Goal: Information Seeking & Learning: Learn about a topic

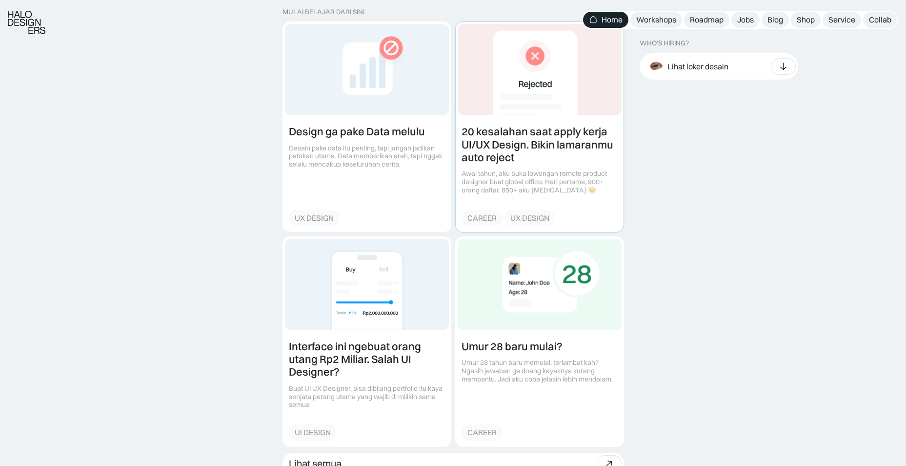
scroll to position [1074, 0]
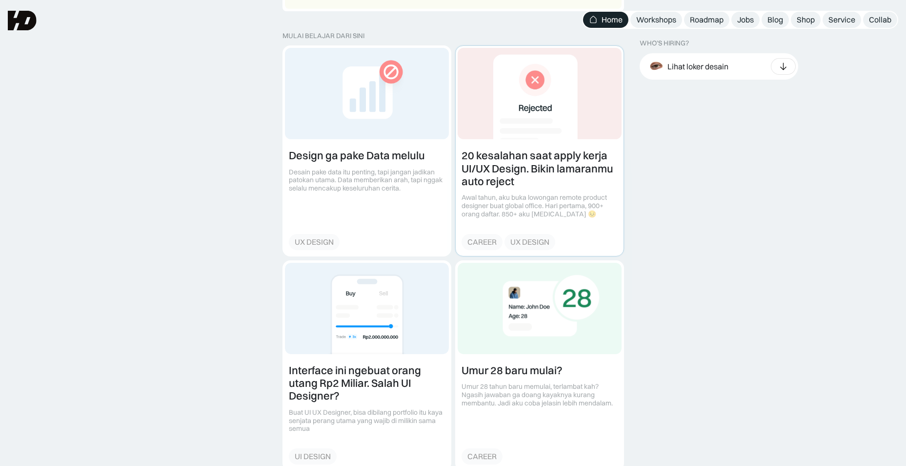
click at [578, 180] on link at bounding box center [540, 150] width 168 height 209
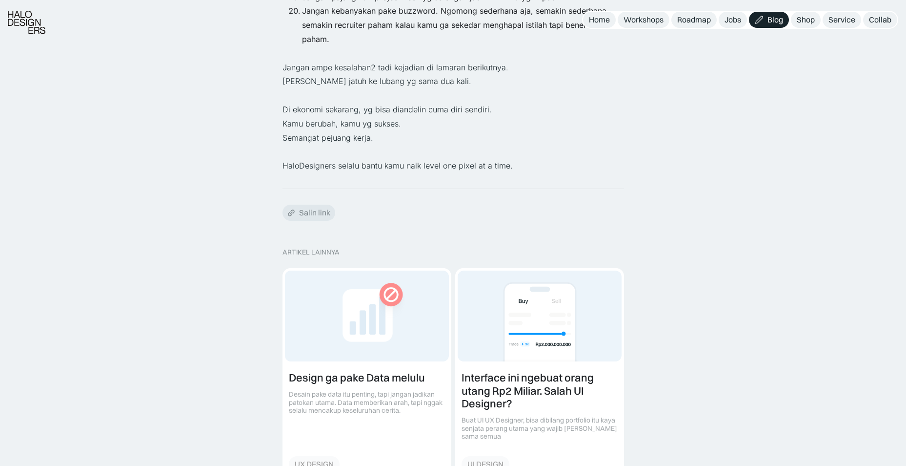
scroll to position [1464, 0]
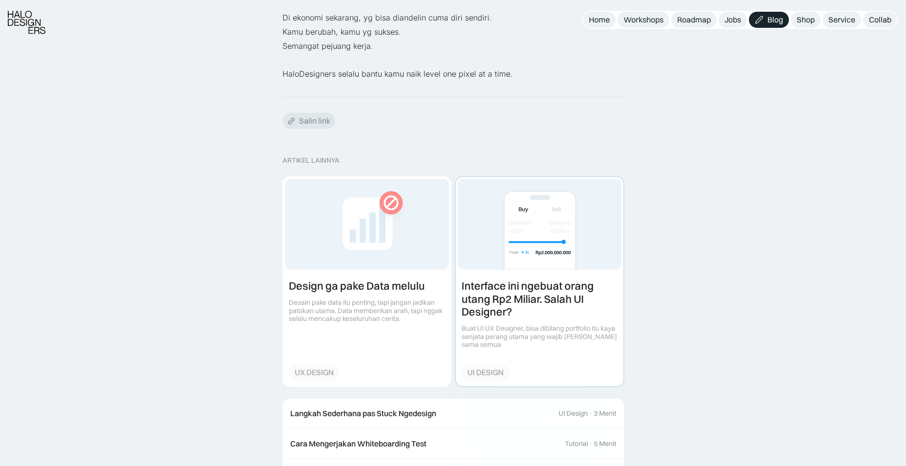
click at [570, 270] on link at bounding box center [540, 281] width 168 height 209
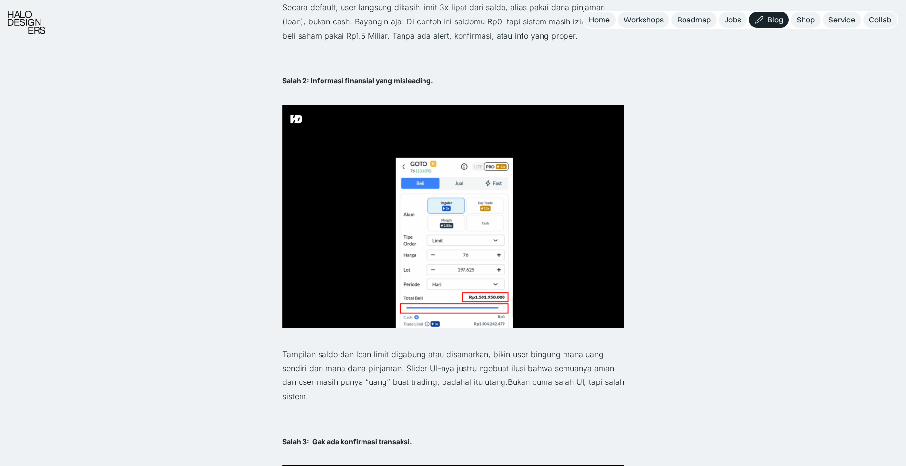
scroll to position [1080, 0]
